Goal: Check status: Check status

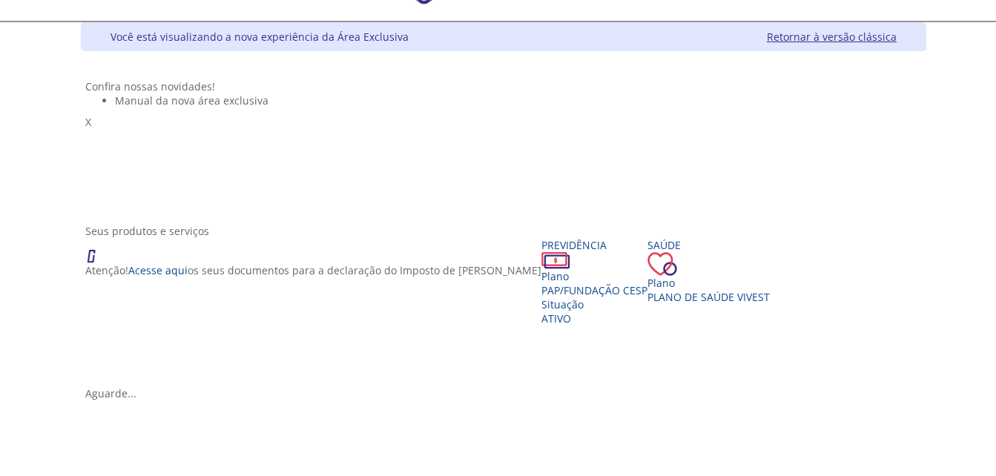
scroll to position [148, 0]
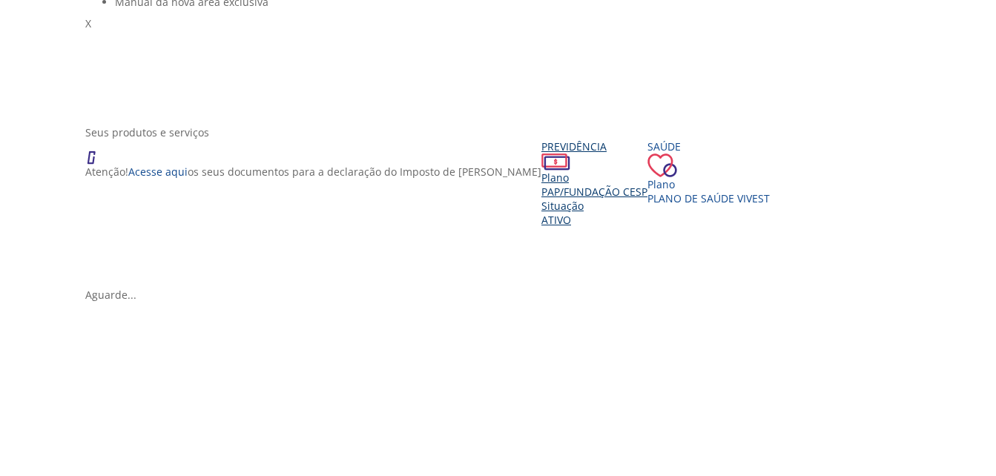
click at [541, 185] on div "Plano" at bounding box center [594, 178] width 106 height 14
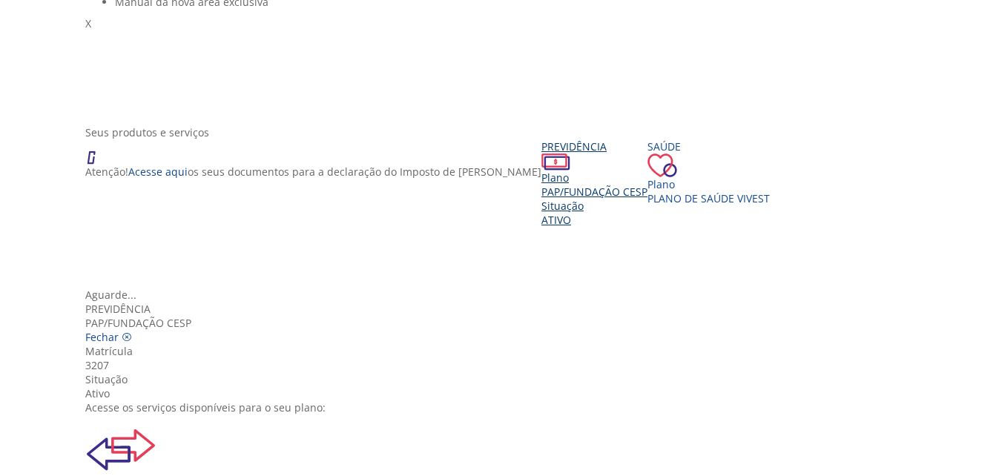
scroll to position [17, 0]
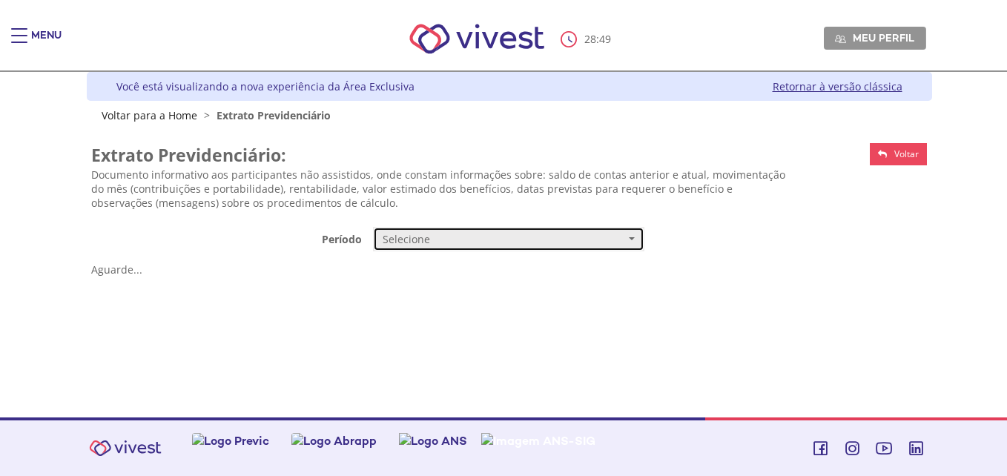
click at [637, 234] on button "Selecione" at bounding box center [508, 239] width 271 height 25
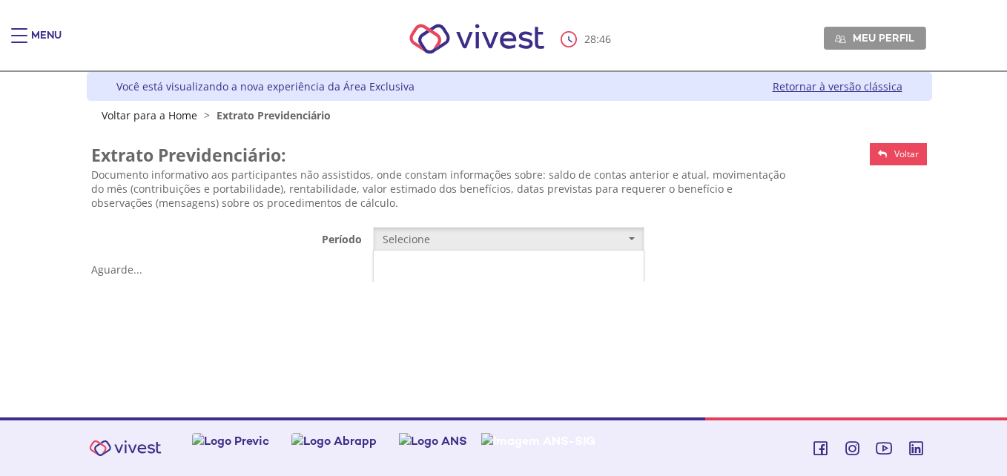
click at [497, 274] on link "Mensal" at bounding box center [509, 267] width 270 height 26
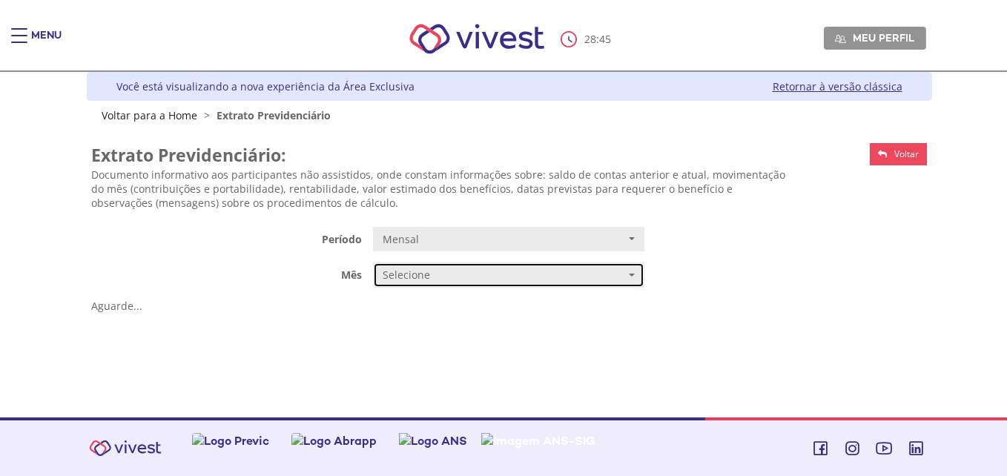
click at [449, 271] on span "Selecione" at bounding box center [504, 275] width 242 height 15
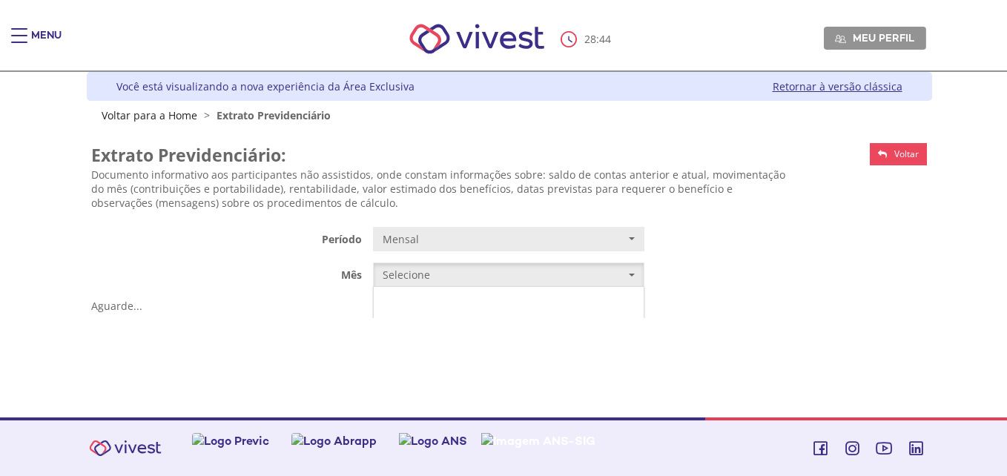
click at [443, 300] on link "JUNHO/2025" at bounding box center [509, 304] width 270 height 26
